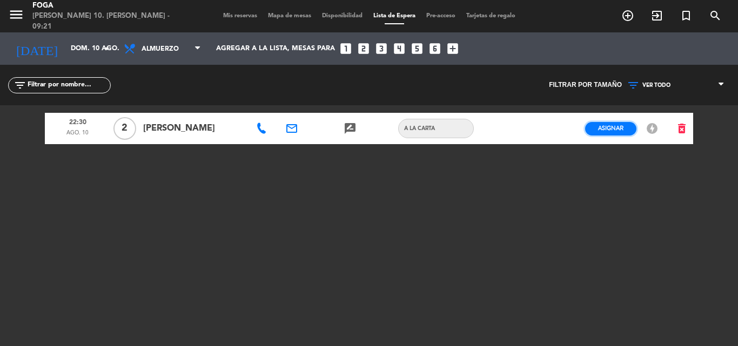
click at [603, 128] on span "Asignar" at bounding box center [610, 128] width 25 height 8
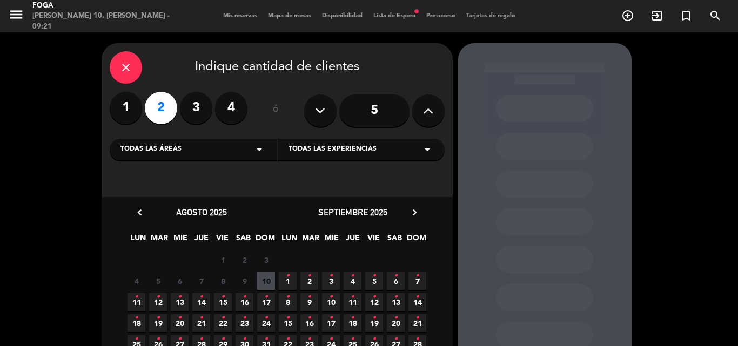
click at [72, 21] on div "[PERSON_NAME] 10. [PERSON_NAME] - 09:21" at bounding box center [104, 21] width 144 height 21
drag, startPoint x: 12, startPoint y: 15, endPoint x: 369, endPoint y: 92, distance: 365.3
click at [16, 16] on icon "menu" at bounding box center [16, 14] width 16 height 16
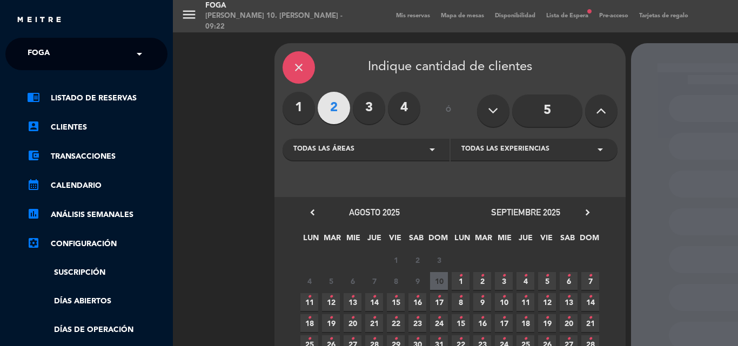
click at [178, 18] on div "menu [PERSON_NAME] 10. [PERSON_NAME] - 09:22 Mis reservas Mapa de mesas Disponi…" at bounding box center [542, 173] width 738 height 346
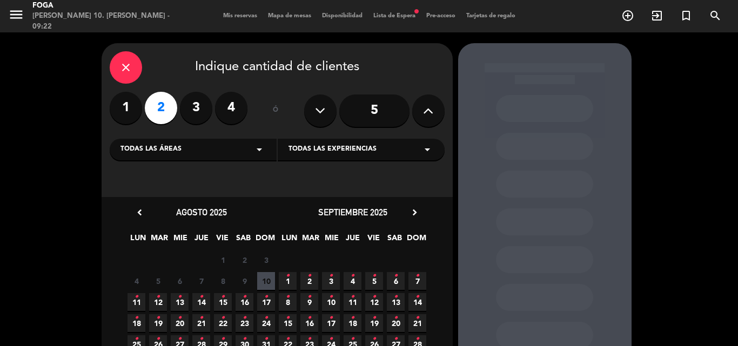
click at [121, 61] on icon "close" at bounding box center [125, 67] width 13 height 13
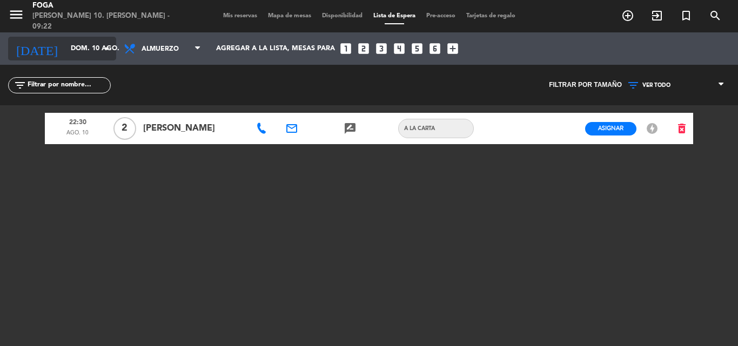
click at [106, 47] on icon "arrow_drop_down" at bounding box center [106, 48] width 13 height 13
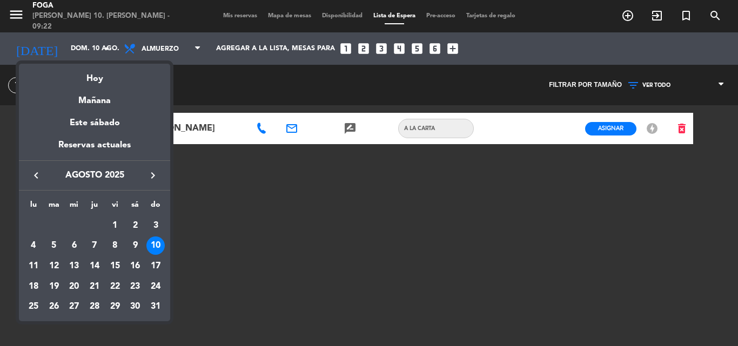
click at [157, 248] on div "10" at bounding box center [155, 246] width 18 height 18
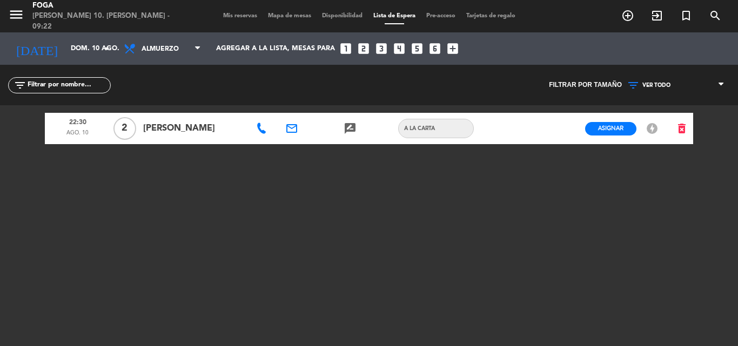
click at [92, 86] on input "text" at bounding box center [68, 85] width 84 height 12
click at [103, 50] on icon "arrow_drop_down" at bounding box center [106, 48] width 13 height 13
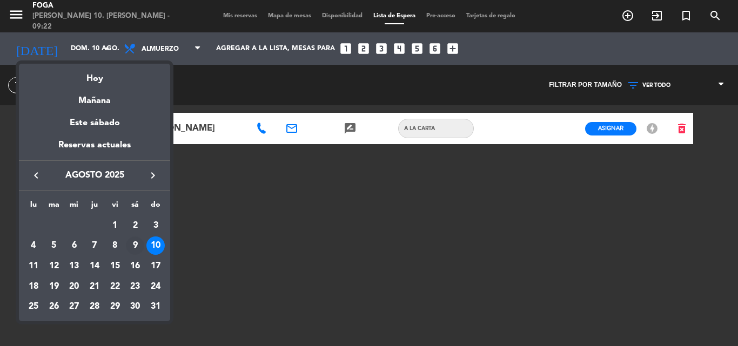
click at [134, 247] on div "9" at bounding box center [135, 246] width 18 height 18
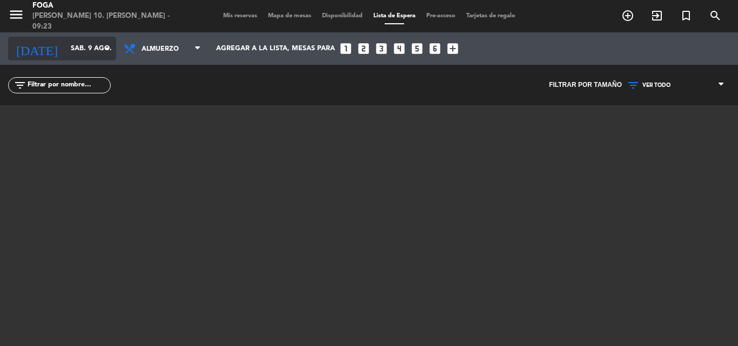
click at [114, 52] on input "sáb. 9 ago." at bounding box center [110, 48] width 91 height 18
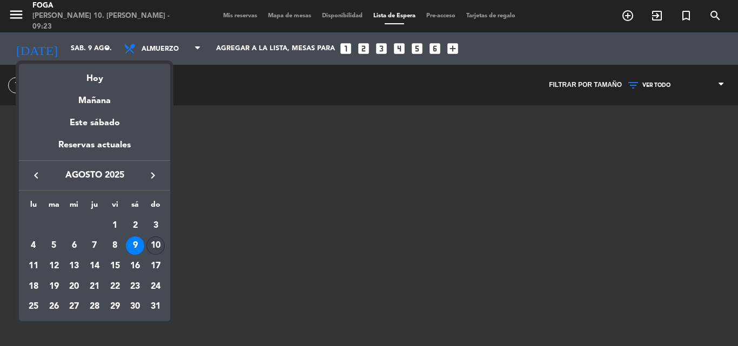
click at [151, 247] on div "10" at bounding box center [155, 246] width 18 height 18
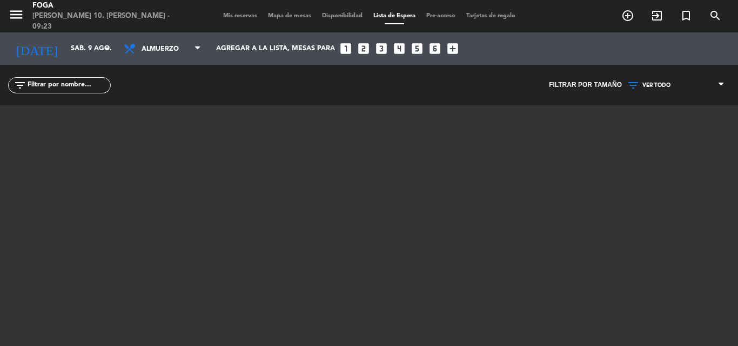
type input "dom. 10 ago."
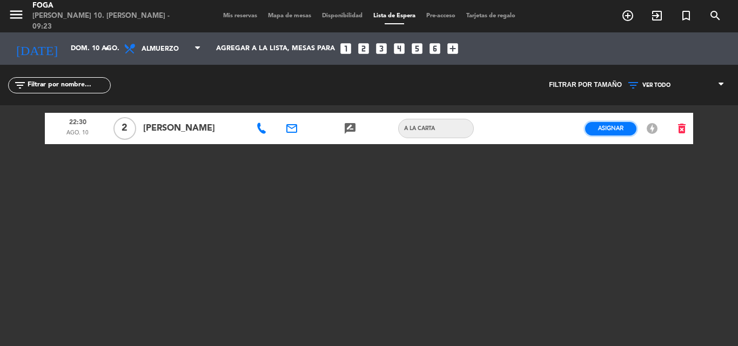
click at [624, 127] on button "Asignar" at bounding box center [610, 128] width 51 height 13
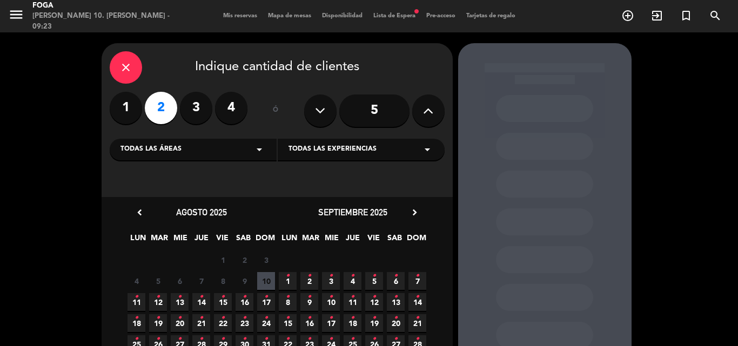
click at [271, 277] on span "10" at bounding box center [266, 281] width 18 height 18
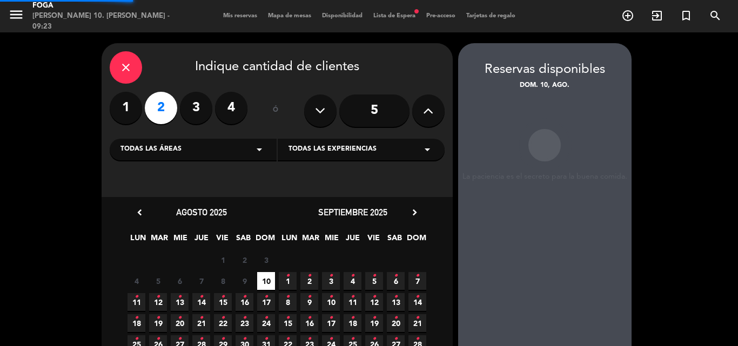
scroll to position [43, 0]
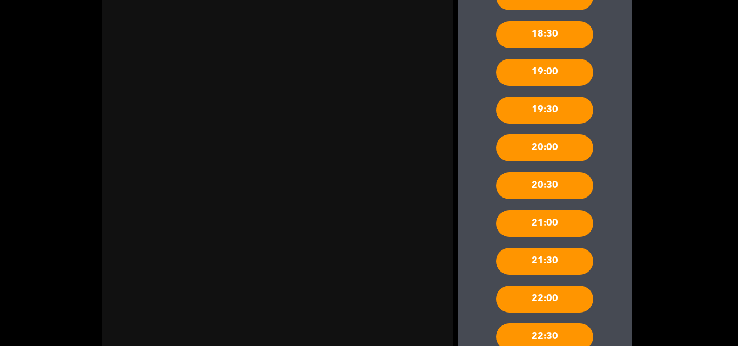
click at [562, 183] on div "20:30" at bounding box center [544, 185] width 97 height 27
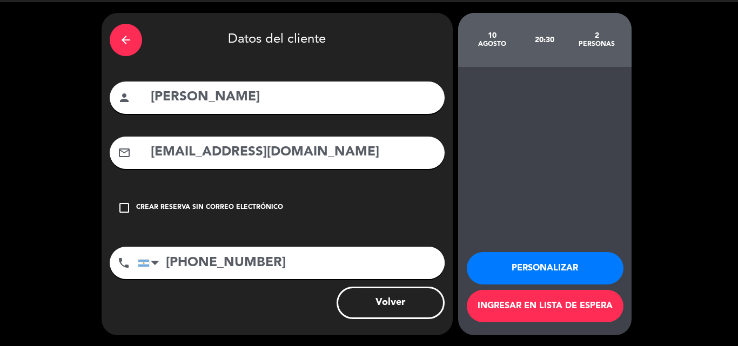
scroll to position [30, 0]
click at [127, 208] on icon "check_box_outline_blank" at bounding box center [124, 207] width 13 height 13
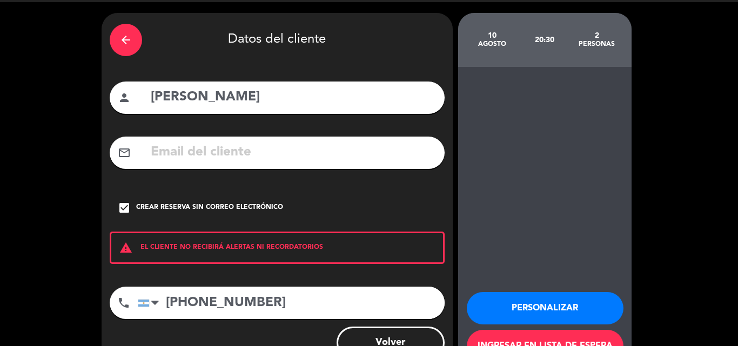
scroll to position [70, 0]
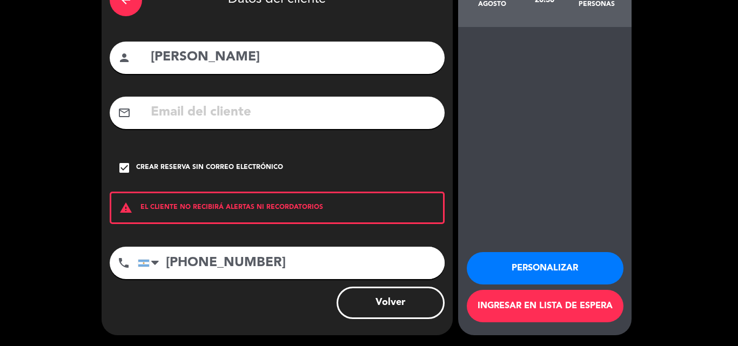
click at [586, 265] on button "Personalizar" at bounding box center [545, 268] width 157 height 32
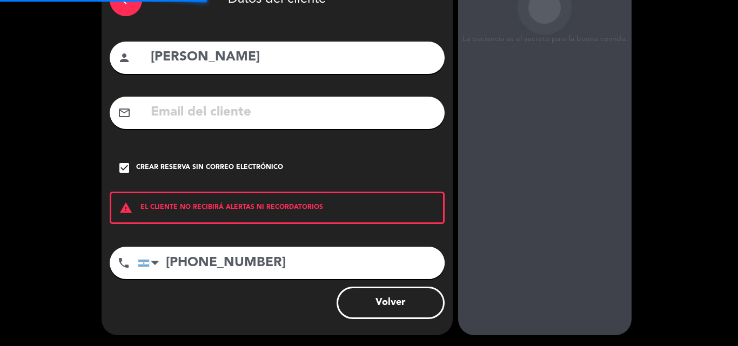
scroll to position [43, 0]
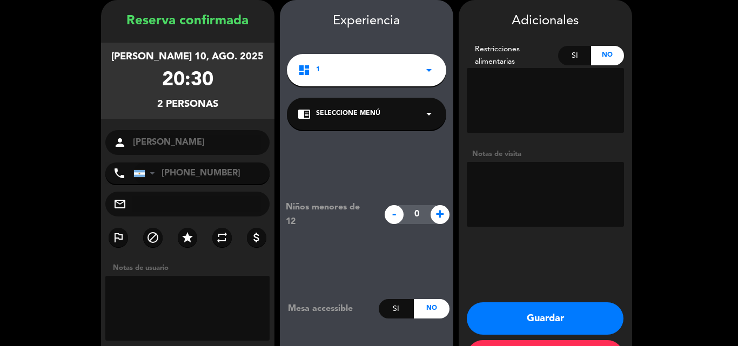
click at [545, 323] on button "Guardar" at bounding box center [545, 318] width 157 height 32
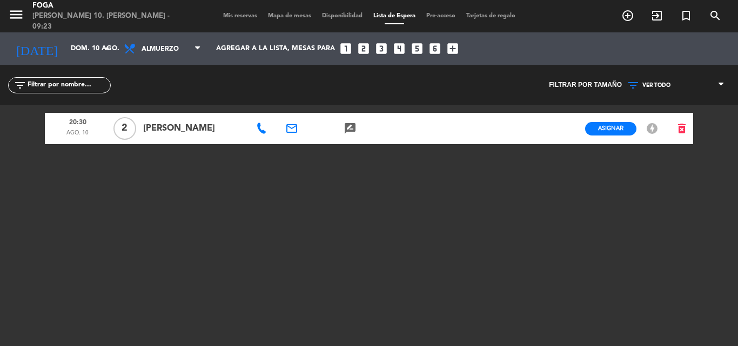
click at [38, 81] on input "text" at bounding box center [68, 85] width 84 height 12
click at [39, 82] on input "text" at bounding box center [68, 85] width 84 height 12
click at [618, 127] on span "Asignar" at bounding box center [610, 128] width 25 height 8
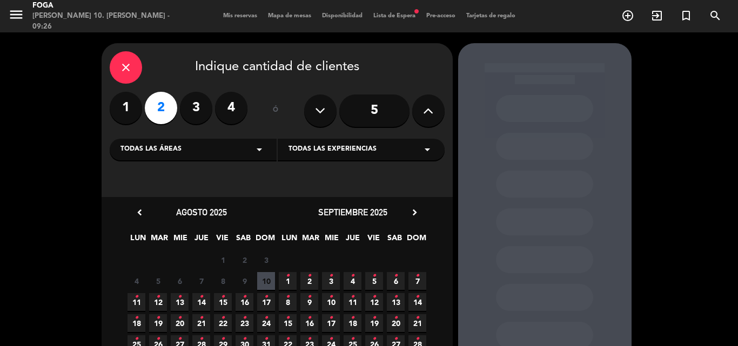
click at [167, 115] on label "2" at bounding box center [161, 108] width 32 height 32
click at [129, 67] on icon "close" at bounding box center [125, 67] width 13 height 13
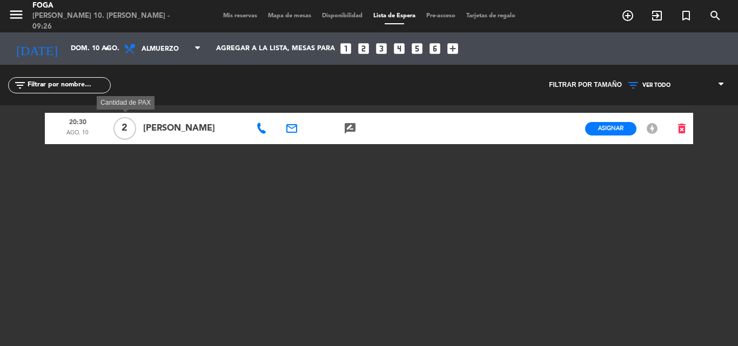
click at [116, 126] on span "2" at bounding box center [124, 128] width 23 height 23
click at [126, 127] on span "2" at bounding box center [124, 128] width 23 height 23
click at [350, 128] on icon "rate_review" at bounding box center [349, 128] width 13 height 13
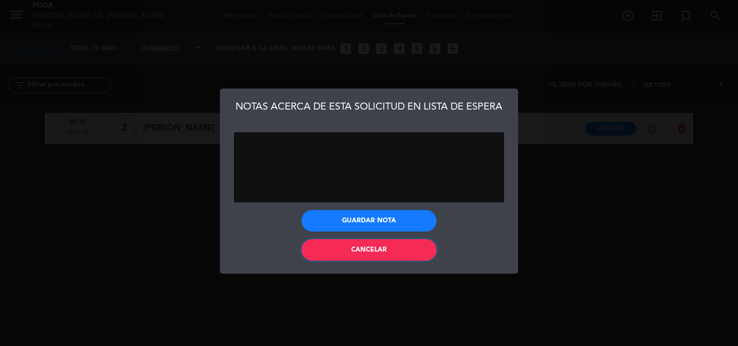
click at [371, 248] on span "Cancelar" at bounding box center [369, 250] width 36 height 6
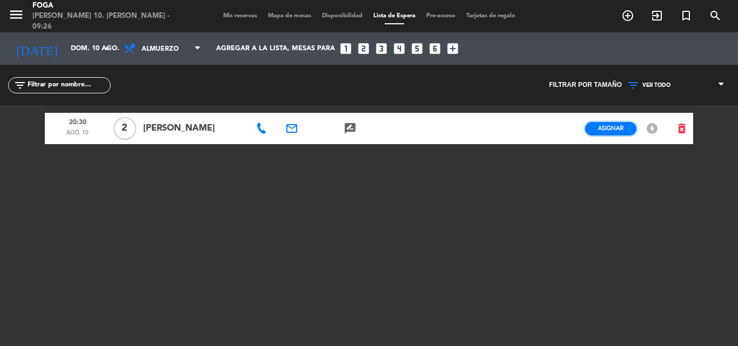
click at [607, 129] on span "Asignar" at bounding box center [610, 128] width 25 height 8
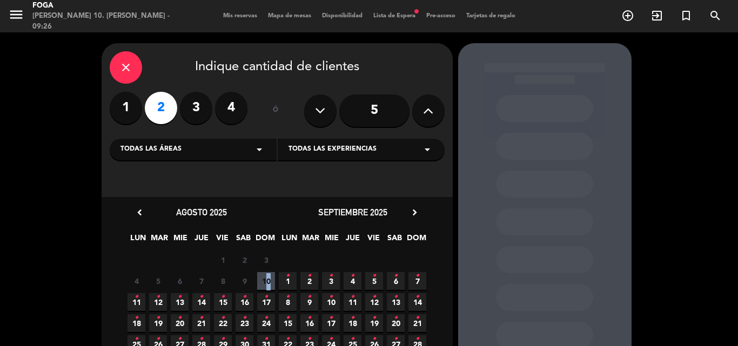
click at [264, 275] on span "10" at bounding box center [266, 281] width 18 height 18
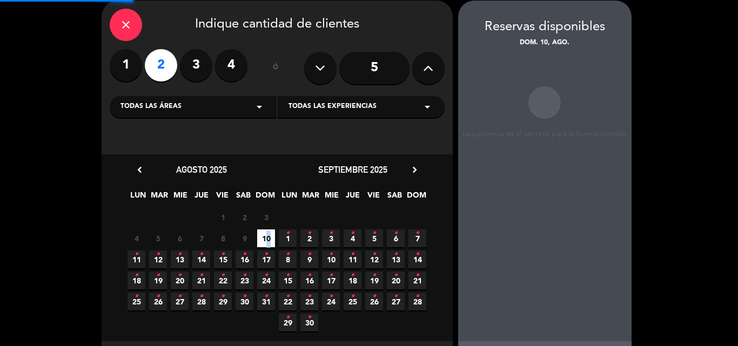
scroll to position [43, 0]
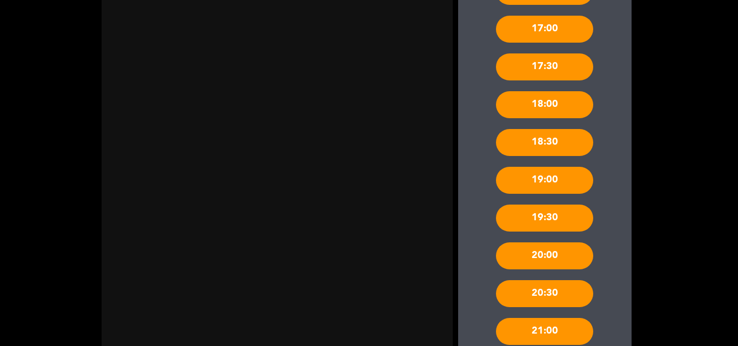
click at [532, 253] on div "20:00" at bounding box center [544, 255] width 97 height 27
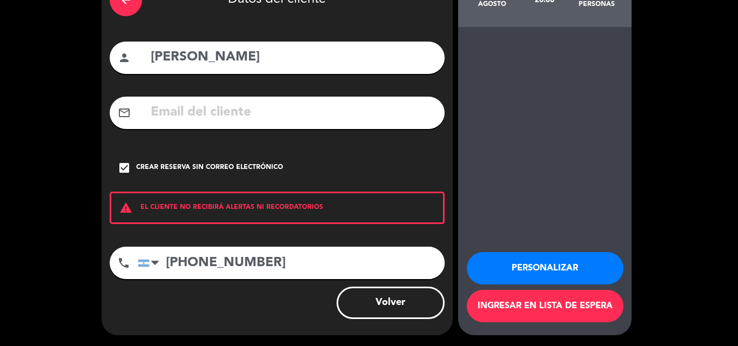
click at [597, 305] on button "Ingresar en lista de espera" at bounding box center [545, 306] width 157 height 32
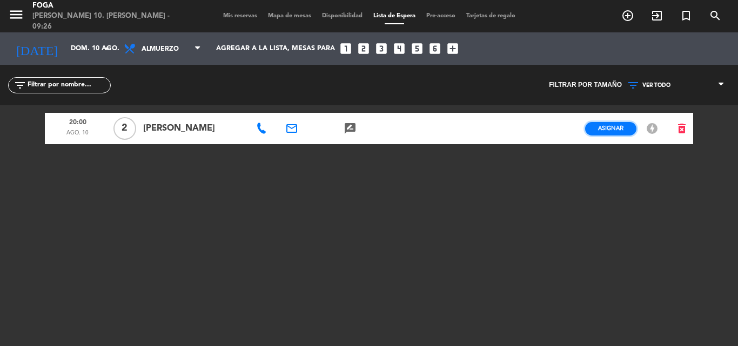
click at [611, 127] on span "Asignar" at bounding box center [610, 128] width 25 height 8
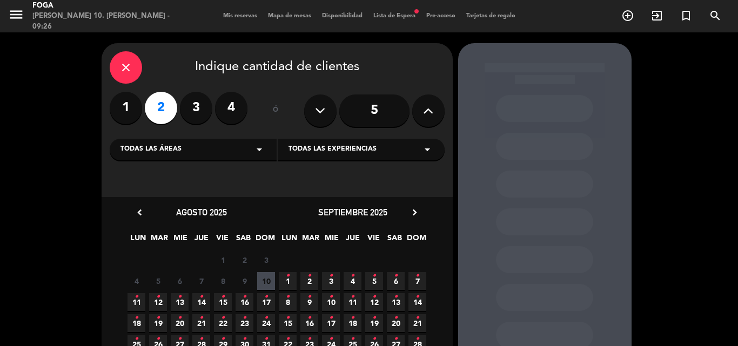
click at [121, 67] on icon "close" at bounding box center [125, 67] width 13 height 13
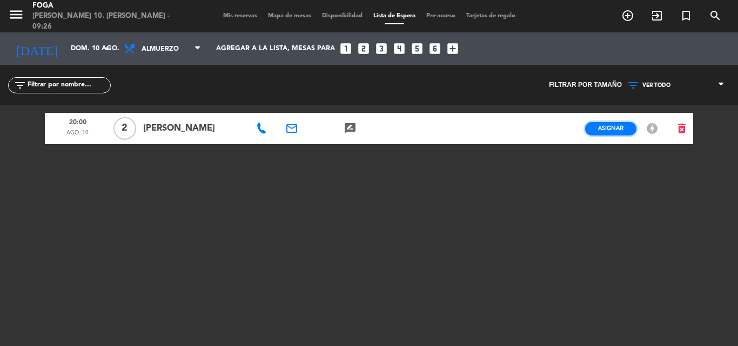
click at [605, 129] on span "Asignar" at bounding box center [610, 128] width 25 height 8
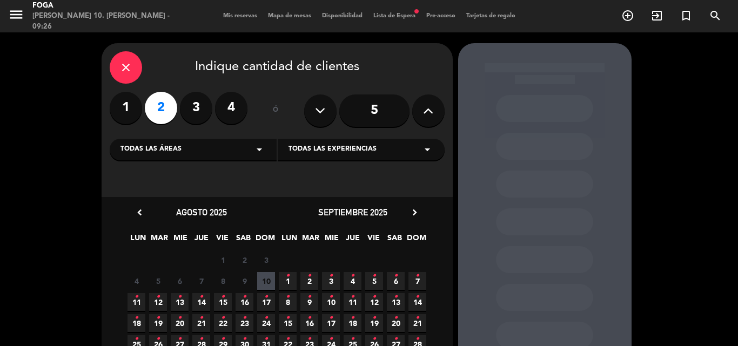
click at [117, 61] on div "close" at bounding box center [126, 67] width 32 height 32
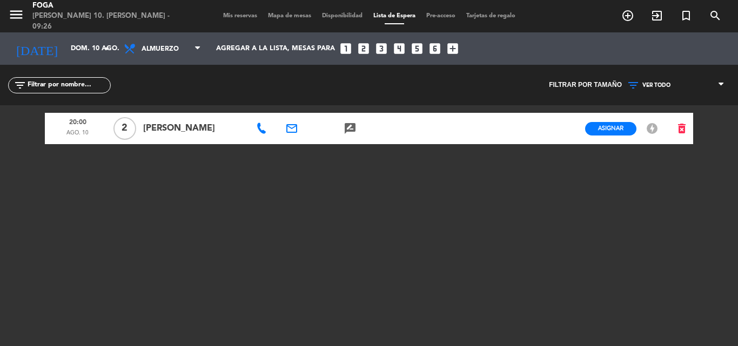
click at [233, 15] on span "Mis reservas" at bounding box center [240, 16] width 45 height 6
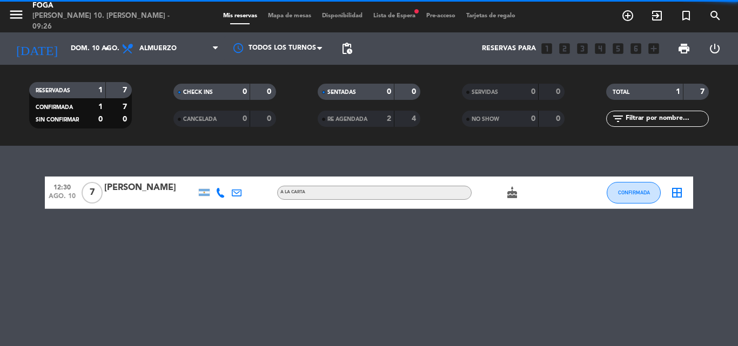
click at [397, 11] on div "menu [PERSON_NAME] 10. [PERSON_NAME] - 09:26 Mis reservas Mapa de mesas Disponi…" at bounding box center [369, 16] width 738 height 32
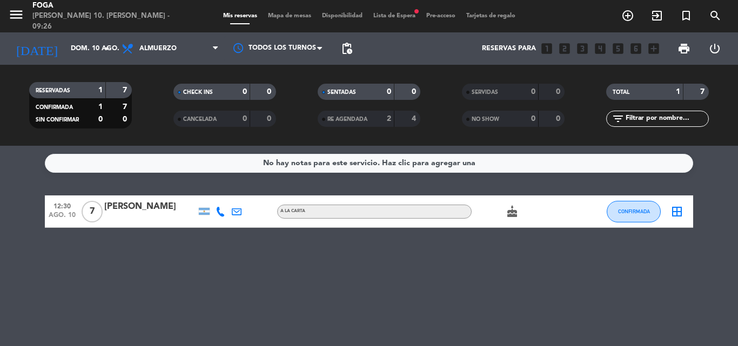
click at [400, 17] on span "Lista de Espera fiber_manual_record" at bounding box center [394, 16] width 53 height 6
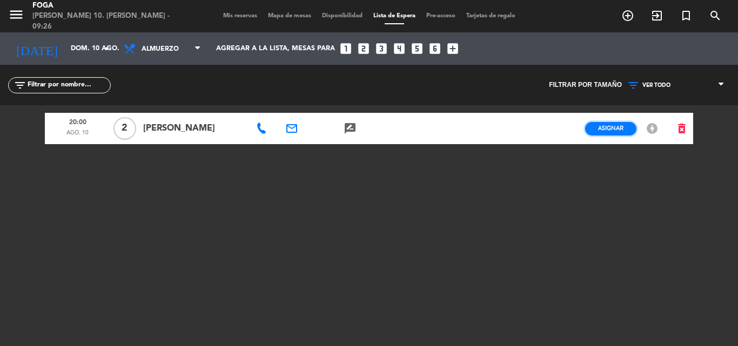
click at [616, 130] on span "Asignar" at bounding box center [610, 128] width 25 height 8
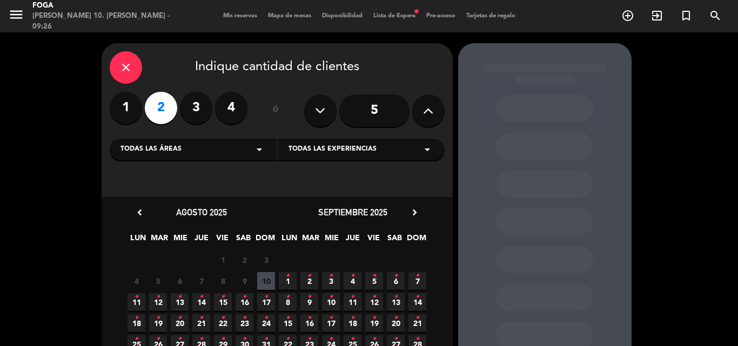
click at [234, 17] on span "Mis reservas" at bounding box center [240, 16] width 45 height 6
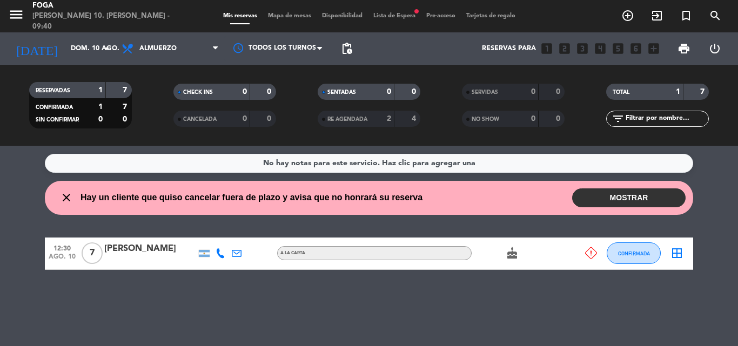
click at [606, 195] on button "MOSTRAR" at bounding box center [628, 197] width 113 height 19
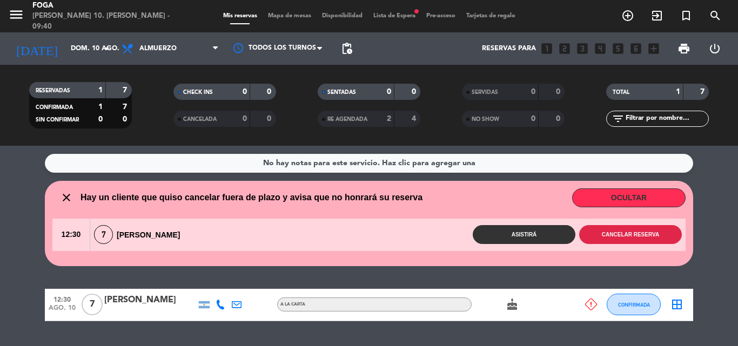
click at [619, 234] on button "Cancelar reserva" at bounding box center [630, 234] width 103 height 19
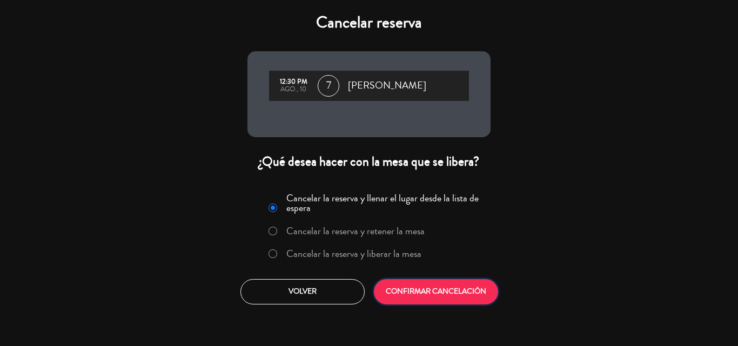
click at [465, 284] on button "CONFIRMAR CANCELACIÓN" at bounding box center [436, 291] width 124 height 25
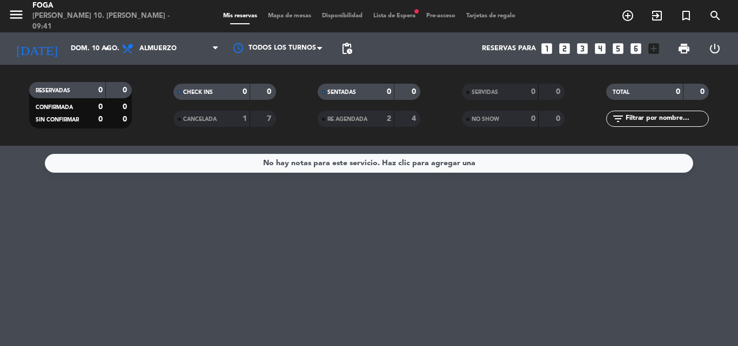
click at [404, 13] on span "Lista de Espera fiber_manual_record" at bounding box center [394, 16] width 53 height 6
